Goal: Task Accomplishment & Management: Use online tool/utility

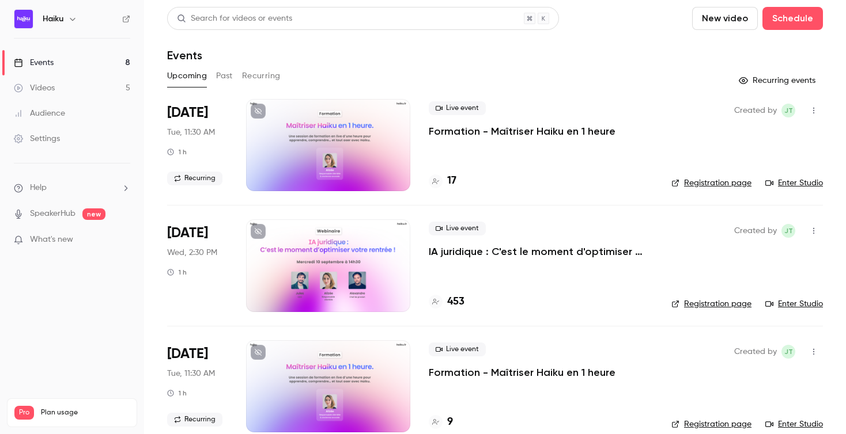
click at [452, 181] on h4 "17" at bounding box center [451, 181] width 9 height 16
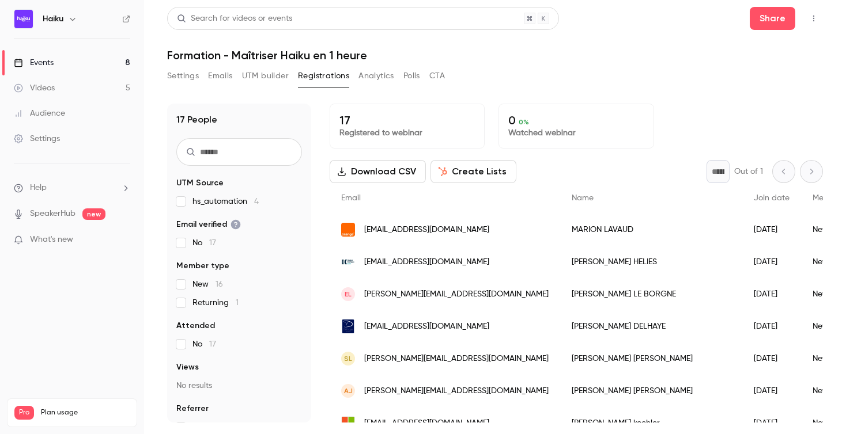
click at [69, 61] on link "Events 8" at bounding box center [72, 62] width 144 height 25
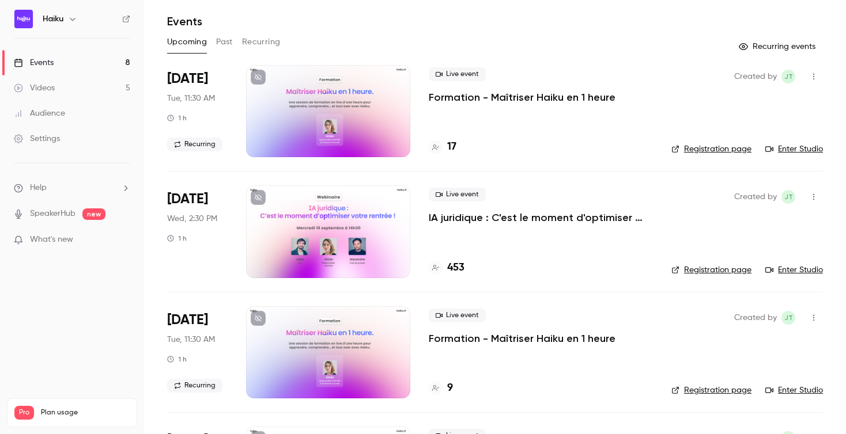
scroll to position [32, 0]
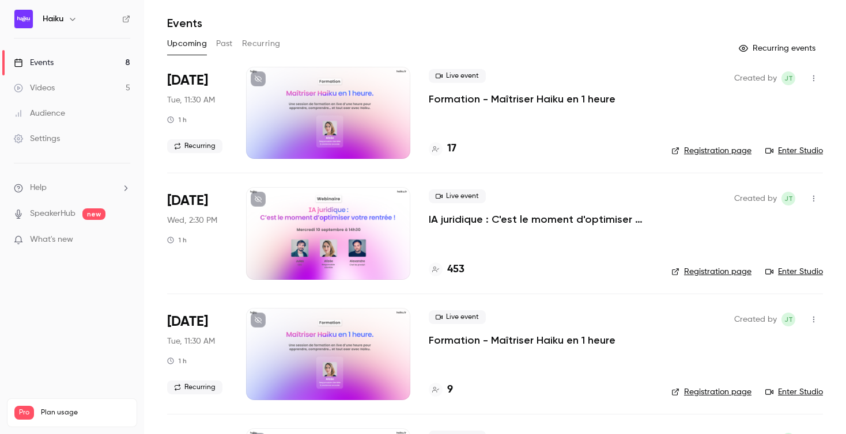
click at [459, 74] on span "Live event" at bounding box center [457, 76] width 57 height 14
click at [486, 96] on p "Formation - Maîtriser Haiku en 1 heure" at bounding box center [522, 99] width 187 height 14
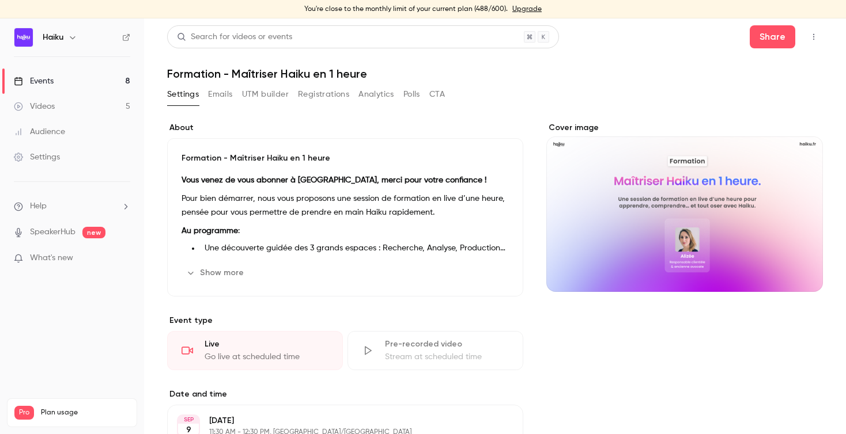
click at [240, 356] on div "Go live at scheduled time" at bounding box center [267, 357] width 124 height 12
click at [75, 80] on link "Events 8" at bounding box center [72, 81] width 144 height 25
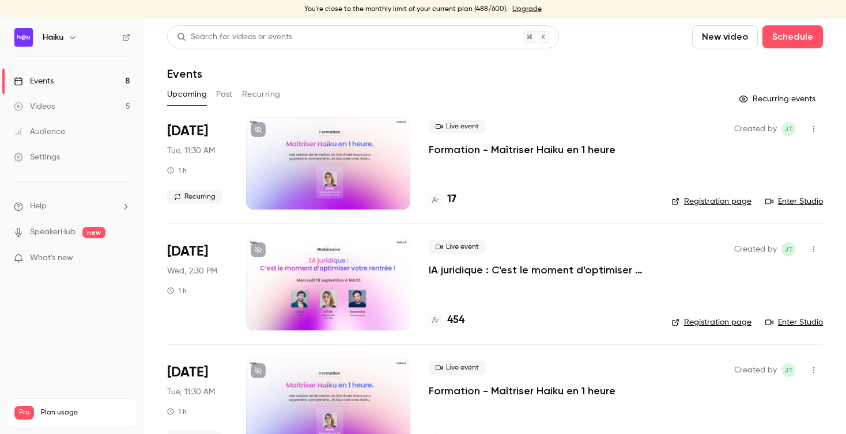
click at [774, 201] on link "Enter Studio" at bounding box center [794, 202] width 58 height 12
